Goal: Transaction & Acquisition: Purchase product/service

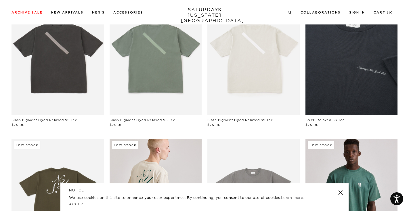
scroll to position [91, 0]
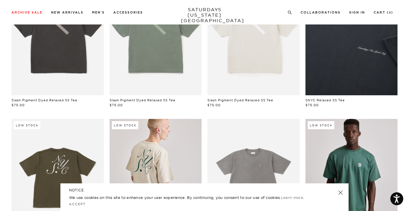
click at [340, 190] on link at bounding box center [340, 192] width 8 height 8
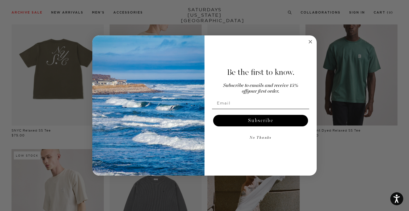
scroll to position [211, 1]
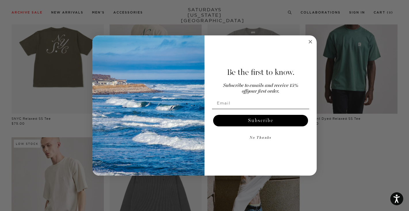
click at [308, 43] on circle "Close dialog" at bounding box center [310, 41] width 7 height 7
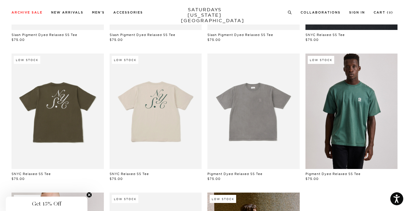
scroll to position [162, 0]
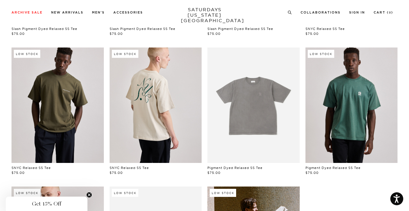
click at [70, 103] on link at bounding box center [57, 104] width 92 height 115
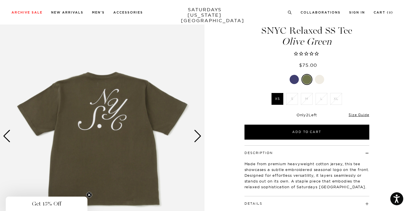
scroll to position [21, 0]
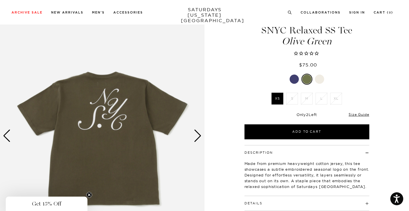
click at [195, 140] on div "Next slide" at bounding box center [198, 135] width 8 height 13
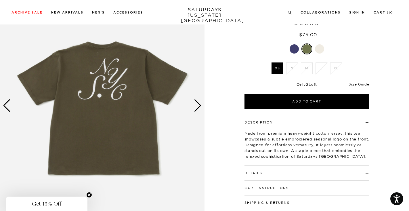
scroll to position [25, 0]
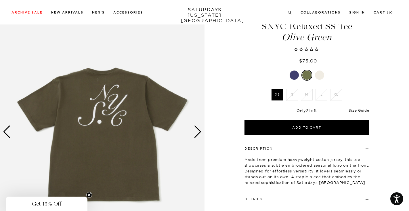
click at [320, 76] on div at bounding box center [319, 74] width 9 height 9
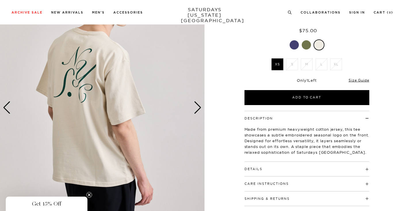
scroll to position [70, 0]
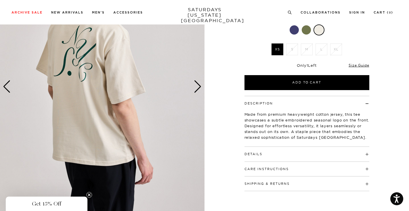
click at [198, 83] on div "Next slide" at bounding box center [198, 86] width 8 height 13
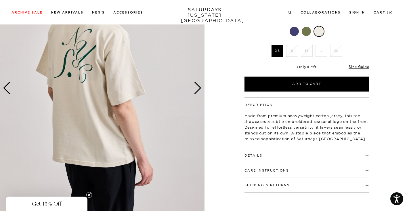
scroll to position [71, 0]
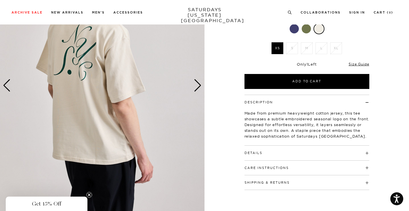
click at [195, 85] on div "Next slide" at bounding box center [198, 85] width 8 height 13
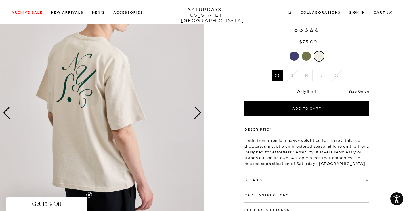
scroll to position [43, 0]
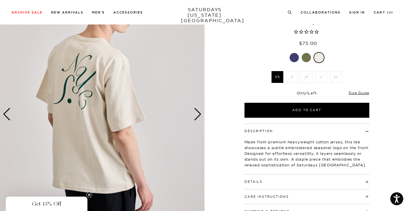
click at [199, 114] on div "Next slide" at bounding box center [198, 114] width 8 height 13
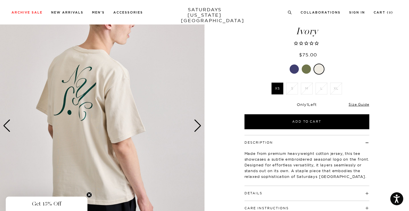
scroll to position [29, 0]
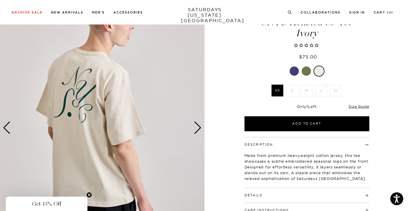
click at [195, 130] on div "Next slide" at bounding box center [198, 127] width 8 height 13
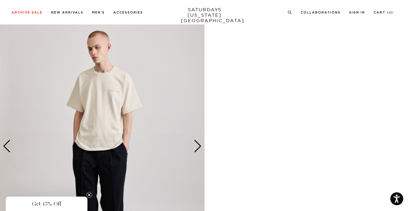
scroll to position [536, 0]
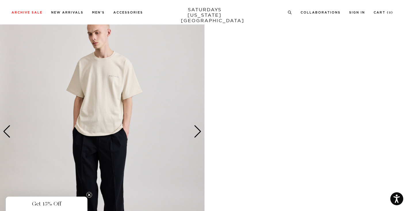
click at [104, 78] on img at bounding box center [102, 132] width 204 height 256
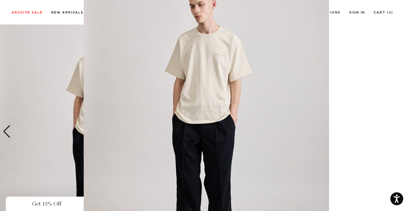
scroll to position [31, 0]
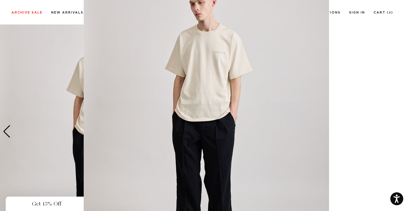
click at [347, 87] on figure at bounding box center [204, 105] width 409 height 211
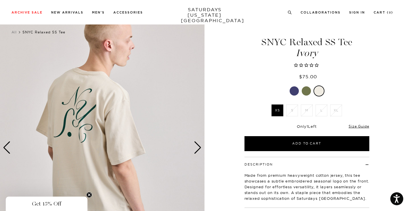
scroll to position [0, 1]
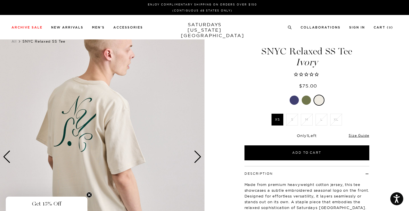
click at [292, 105] on div at bounding box center [306, 100] width 125 height 11
click at [293, 101] on div at bounding box center [293, 99] width 9 height 9
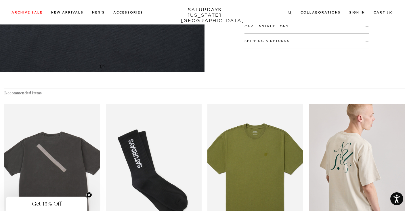
scroll to position [62, 0]
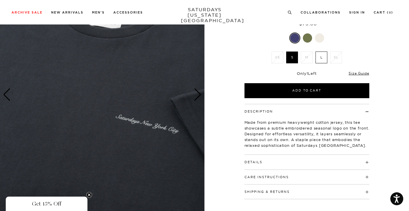
click at [200, 88] on img at bounding box center [102, 95] width 204 height 256
click at [200, 96] on div "Next slide" at bounding box center [198, 94] width 8 height 13
click at [319, 42] on div at bounding box center [319, 37] width 9 height 9
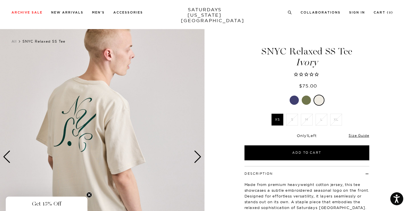
scroll to position [12, 0]
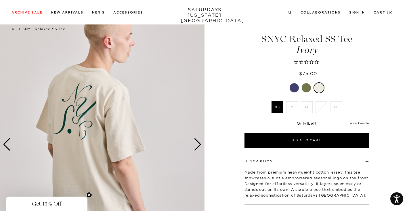
click at [198, 146] on div "Next slide" at bounding box center [198, 144] width 8 height 13
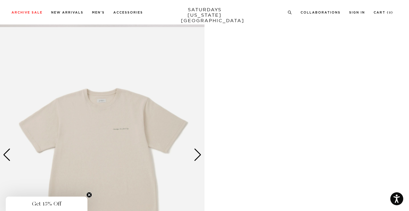
scroll to position [1033, 0]
